Goal: Transaction & Acquisition: Purchase product/service

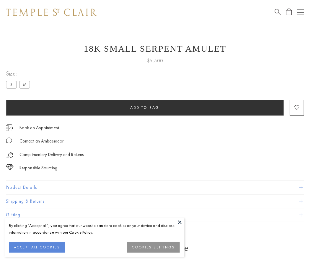
scroll to position [24, 0]
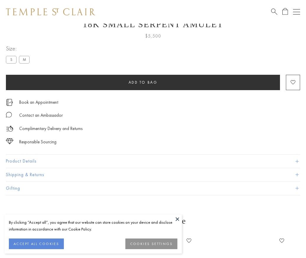
click at [143, 82] on span "Add to bag" at bounding box center [142, 82] width 29 height 5
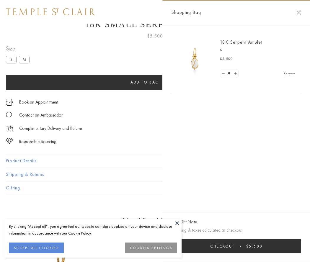
click at [287, 246] on button "Checkout $5,500" at bounding box center [236, 246] width 130 height 14
